Goal: Task Accomplishment & Management: Complete application form

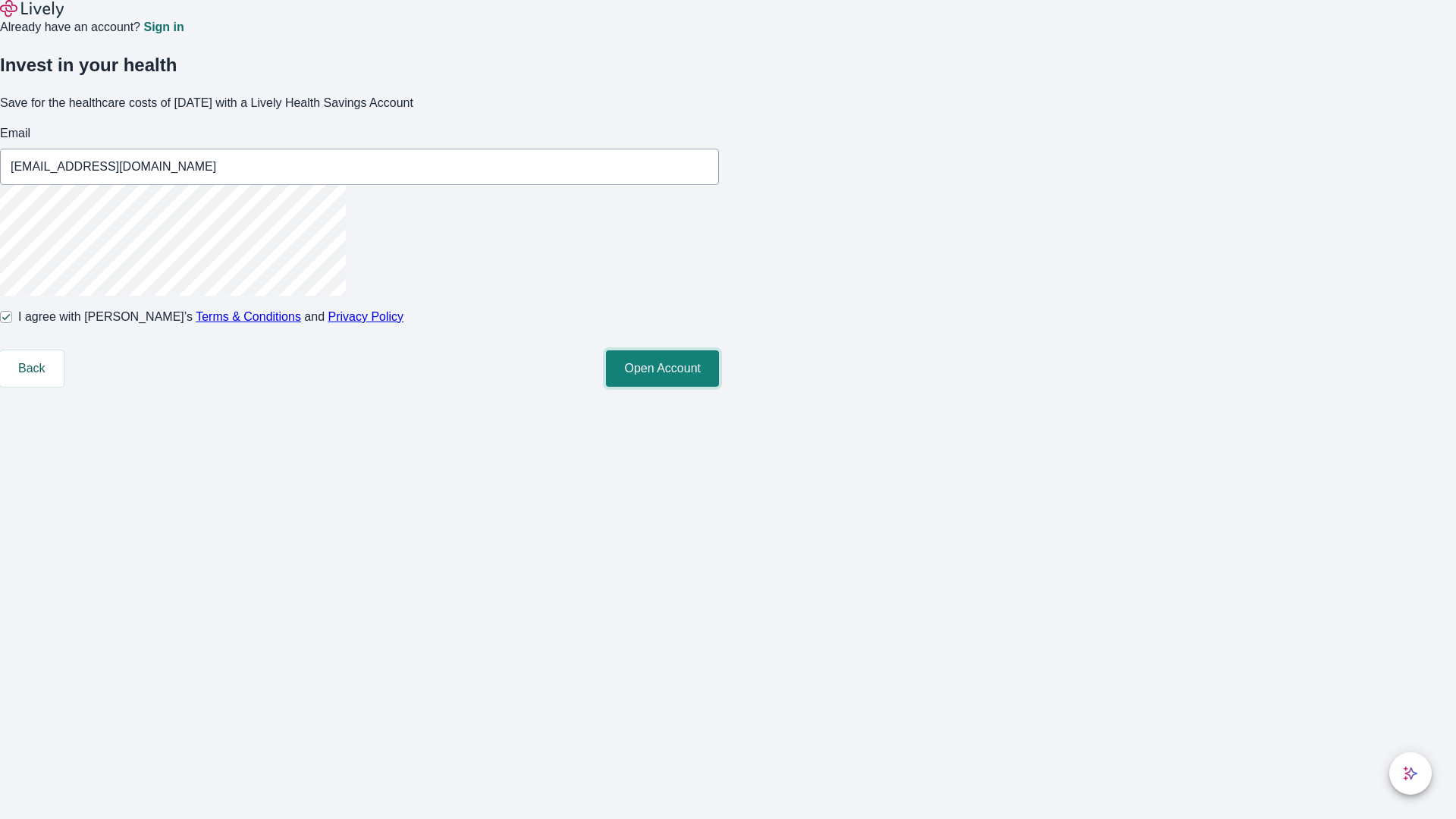
click at [719, 386] on button "Open Account" at bounding box center [662, 369] width 113 height 37
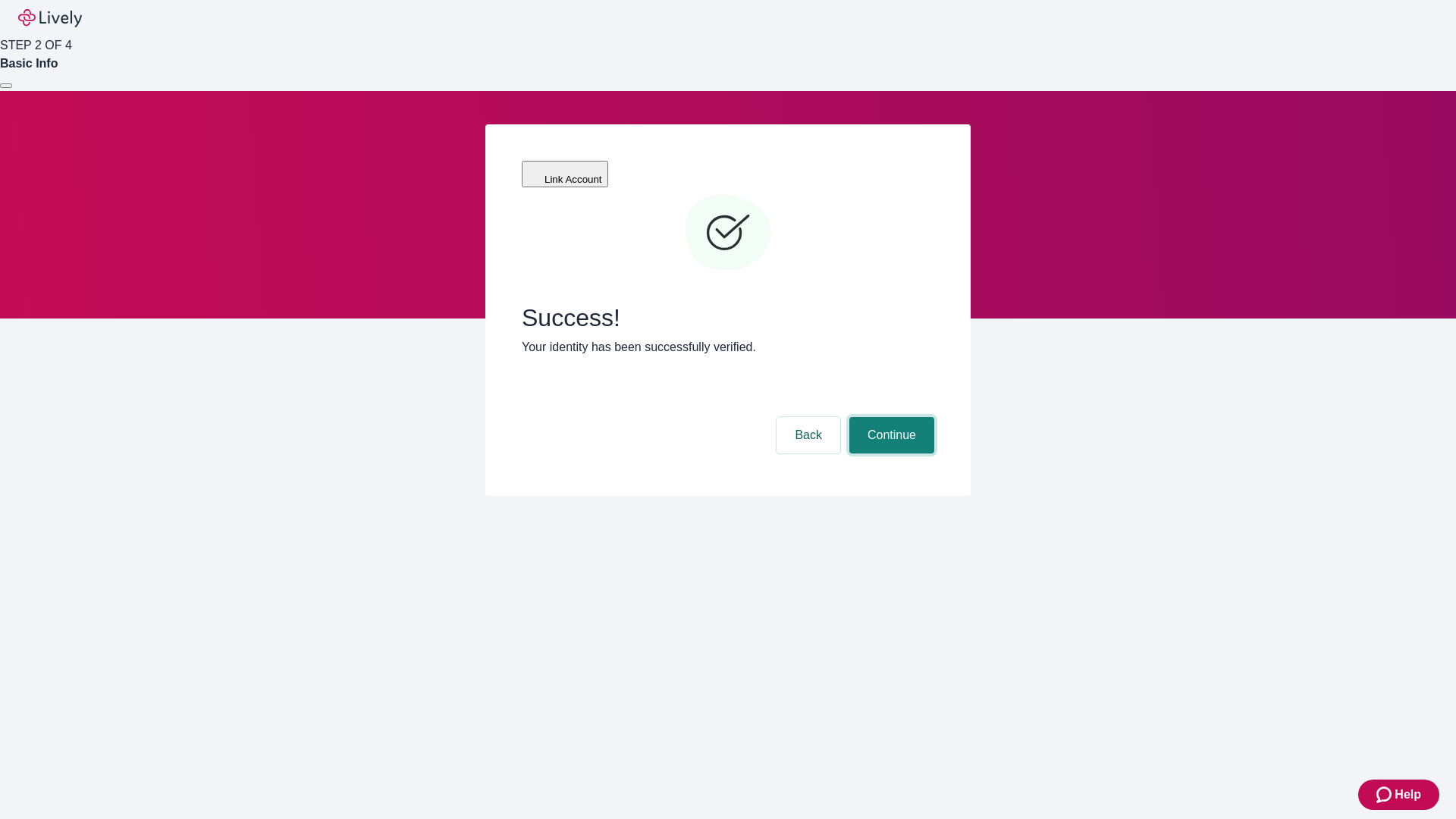
click at [889, 417] on button "Continue" at bounding box center [892, 435] width 85 height 37
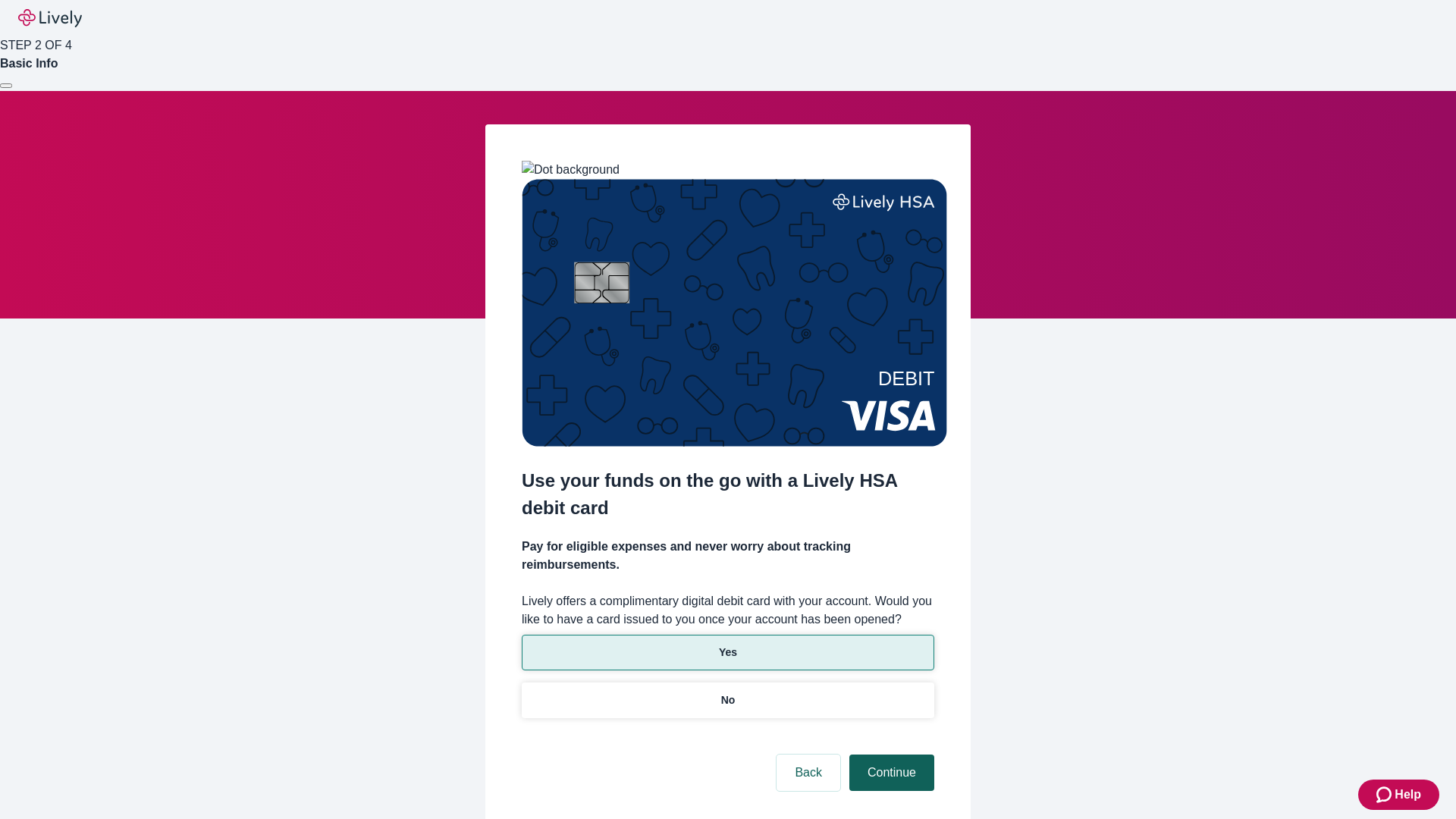
click at [727, 692] on p "No" at bounding box center [728, 700] width 15 height 16
click at [889, 754] on button "Continue" at bounding box center [892, 772] width 85 height 37
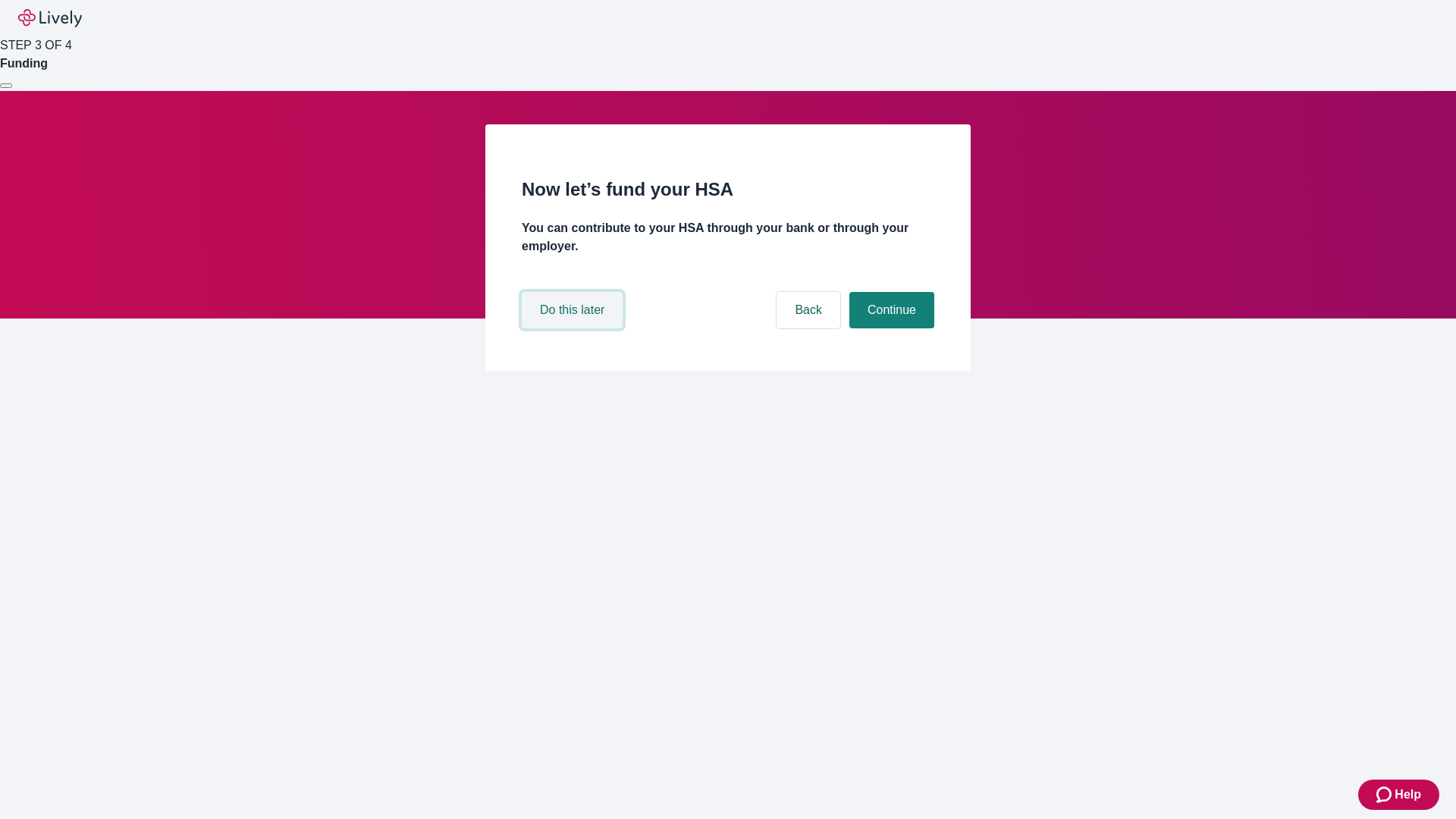
click at [574, 328] on button "Do this later" at bounding box center [572, 310] width 101 height 37
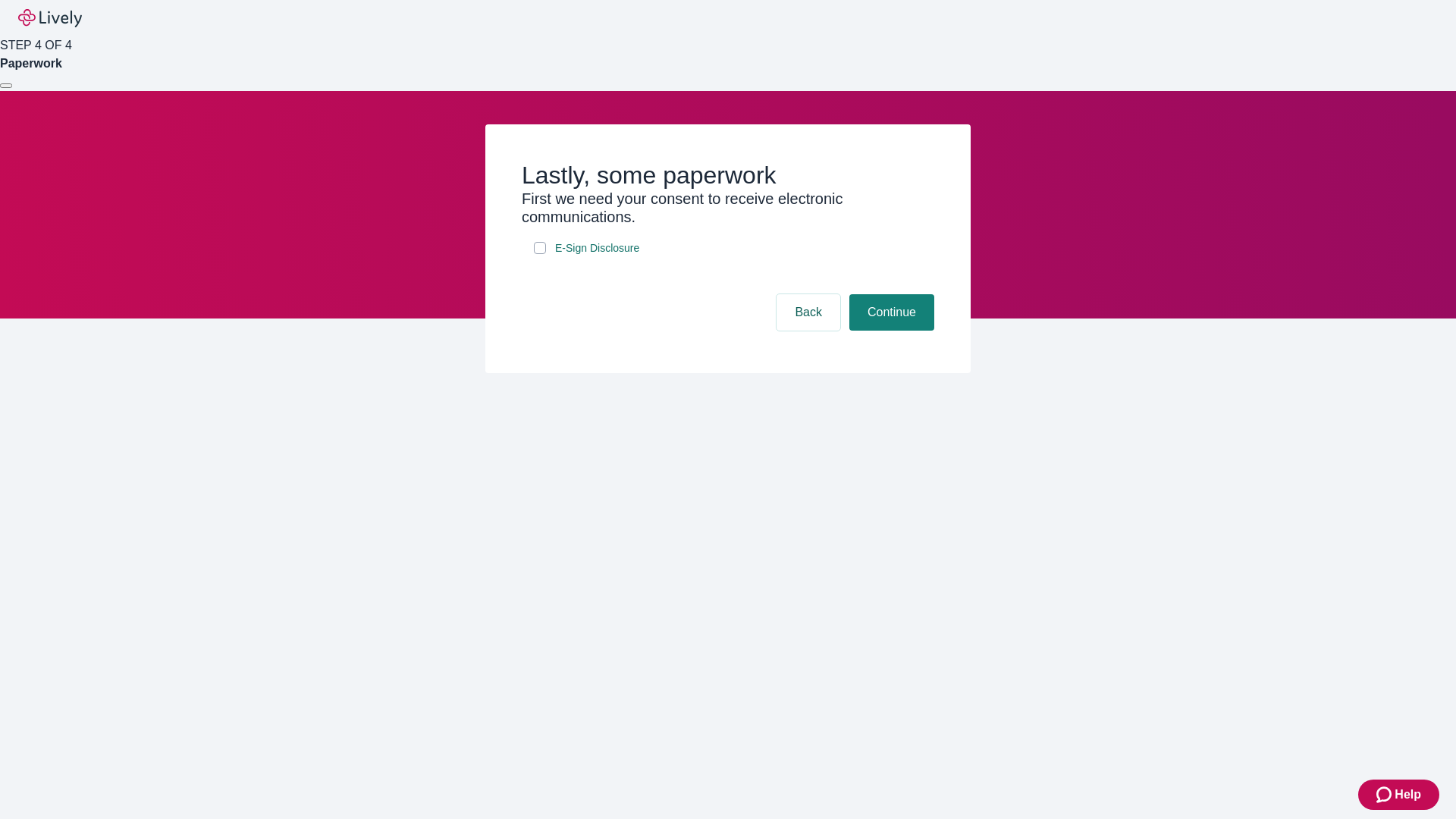
click at [540, 254] on input "E-Sign Disclosure" at bounding box center [540, 247] width 12 height 12
checkbox input "true"
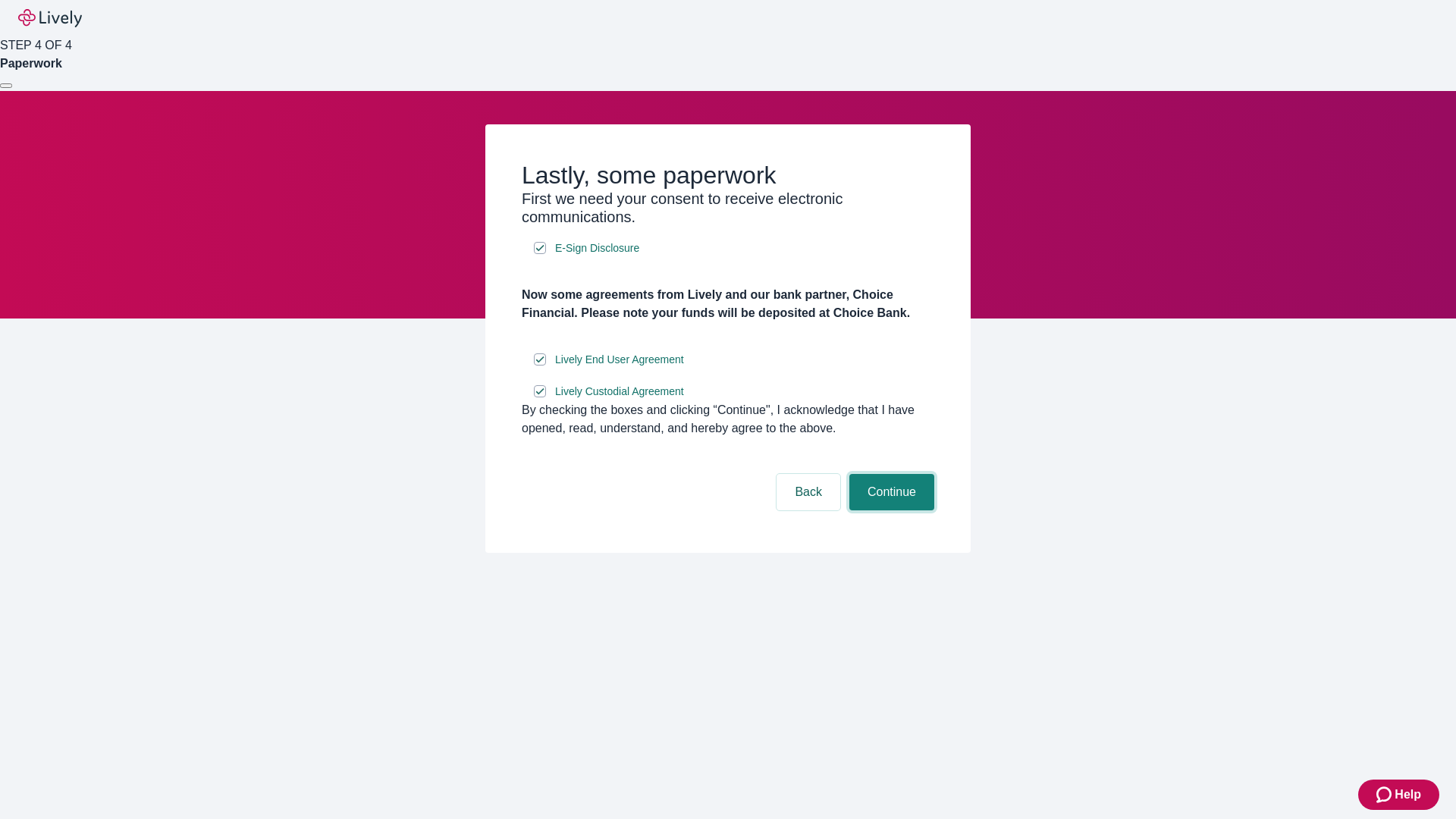
click at [889, 510] on button "Continue" at bounding box center [892, 491] width 85 height 37
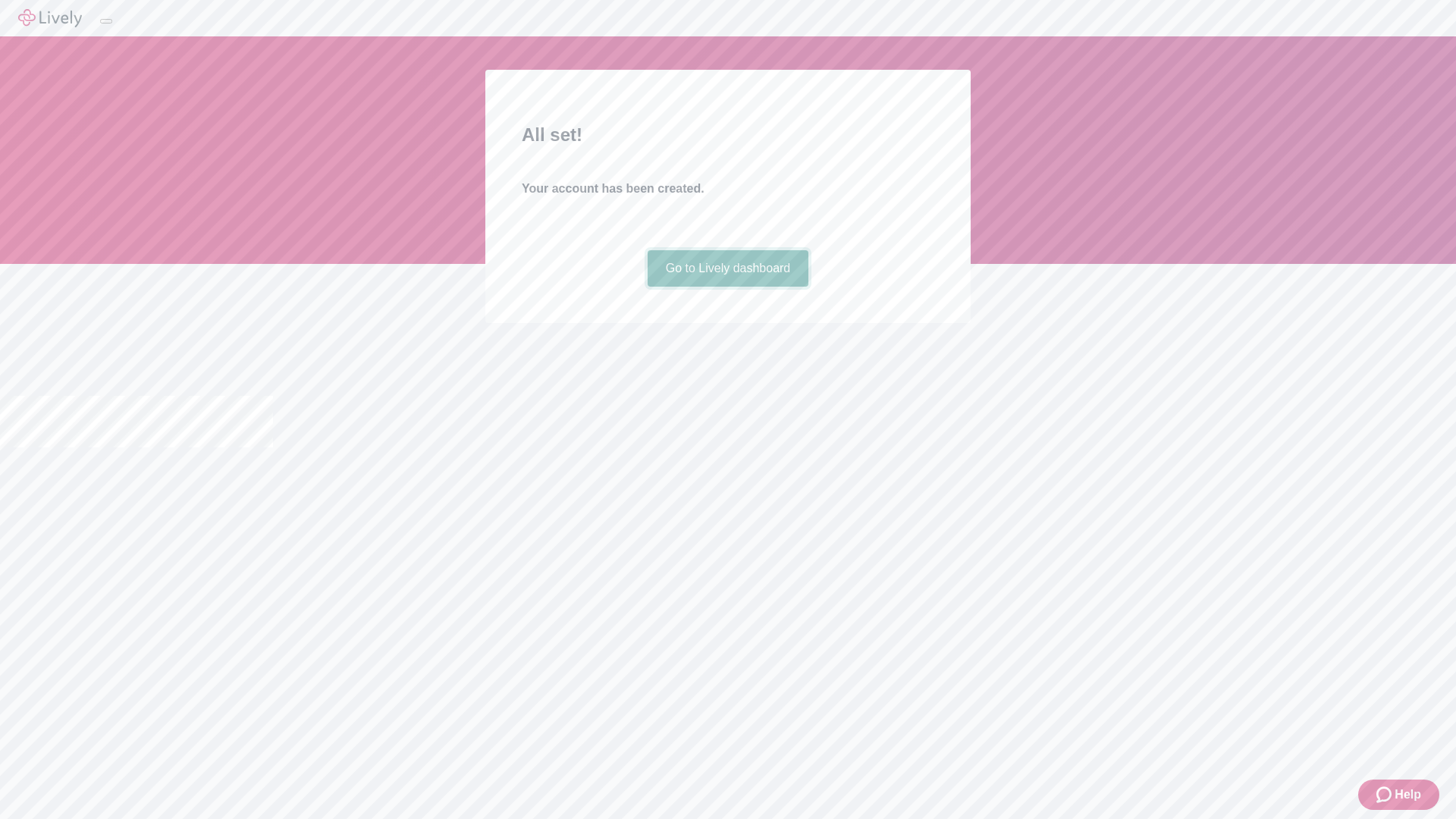
click at [727, 287] on link "Go to Lively dashboard" at bounding box center [728, 268] width 161 height 37
